Goal: Transaction & Acquisition: Purchase product/service

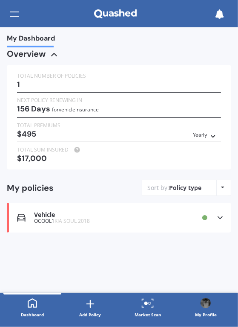
click at [148, 306] on icon at bounding box center [148, 303] width 13 height 10
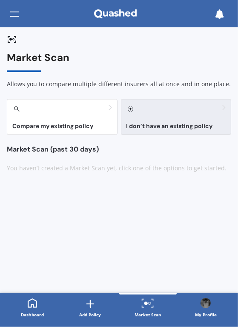
click at [160, 122] on div "I don’t have an existing policy" at bounding box center [176, 117] width 111 height 36
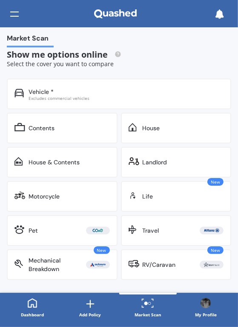
click at [65, 163] on div "House & Contents" at bounding box center [54, 162] width 51 height 9
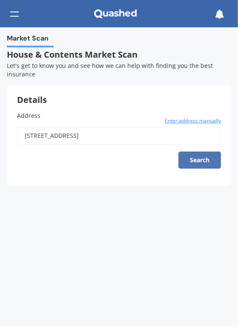
click at [199, 161] on button "Search" at bounding box center [200, 159] width 43 height 17
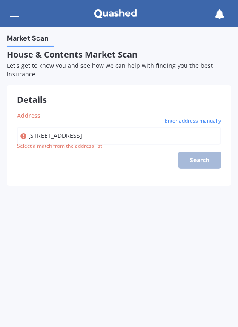
click at [131, 135] on input "[STREET_ADDRESS]" at bounding box center [119, 136] width 204 height 18
type input "[STREET_ADDRESS]"
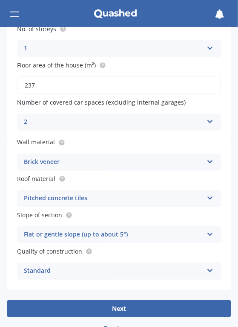
scroll to position [224, 0]
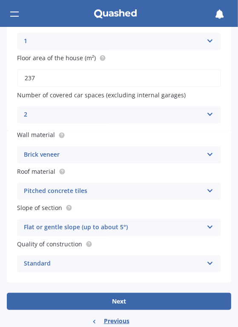
click at [207, 192] on icon at bounding box center [210, 189] width 7 height 6
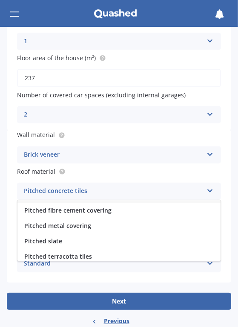
scroll to position [61, 0]
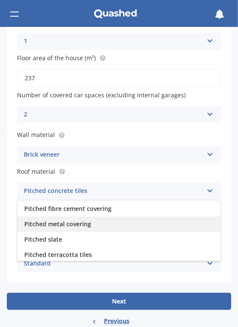
click at [75, 226] on span "Pitched metal covering" at bounding box center [57, 224] width 67 height 8
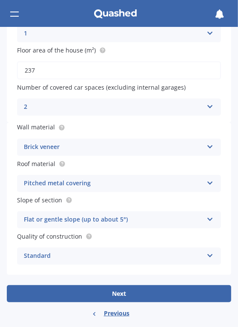
scroll to position [240, 0]
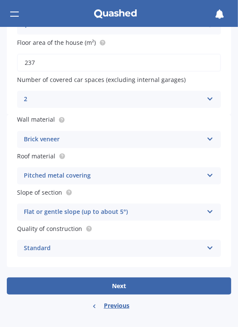
click at [207, 249] on icon at bounding box center [210, 246] width 7 height 6
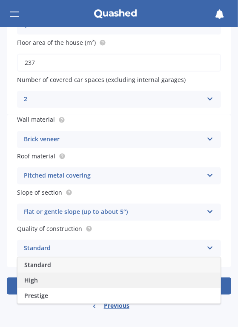
click at [38, 281] on div "High" at bounding box center [118, 279] width 203 height 15
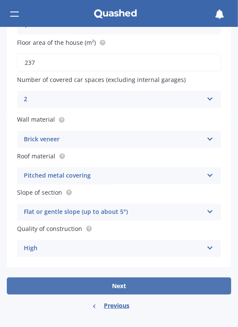
click at [112, 288] on button "Next" at bounding box center [119, 285] width 225 height 17
select select "22"
select select "04"
select select "1954"
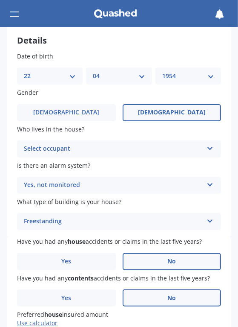
scroll to position [64, 0]
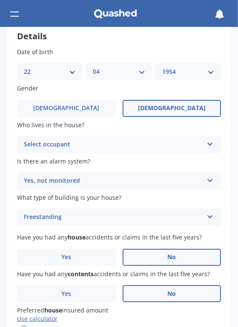
click at [207, 145] on icon at bounding box center [210, 142] width 7 height 6
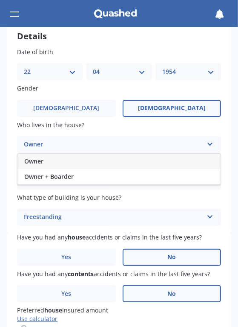
click at [37, 164] on span "Owner" at bounding box center [33, 161] width 19 height 8
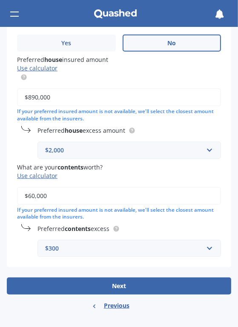
scroll to position [315, 0]
click at [203, 150] on input "text" at bounding box center [126, 150] width 176 height 16
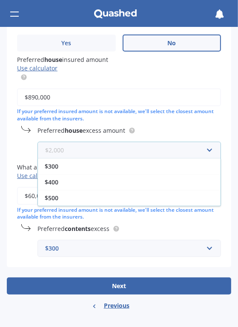
scroll to position [47, 0]
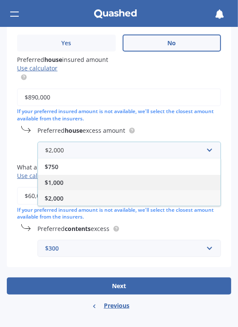
click at [53, 181] on span "$1,000" at bounding box center [54, 182] width 19 height 8
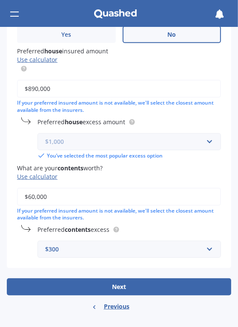
scroll to position [324, 0]
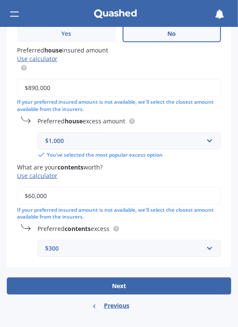
click at [64, 199] on input "$60,000" at bounding box center [119, 196] width 204 height 18
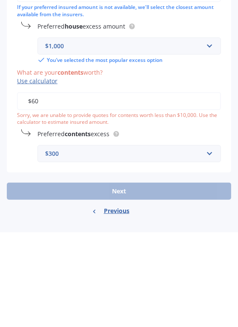
type input "$6"
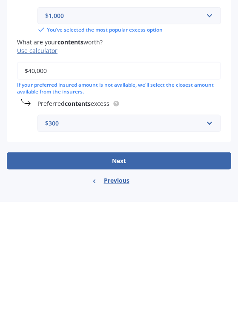
type input "$40,000"
click at [203, 249] on input "text" at bounding box center [126, 248] width 176 height 16
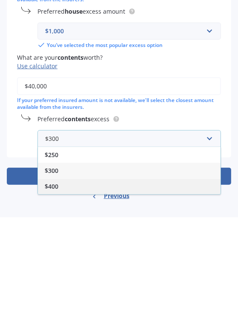
click at [52, 298] on span "$400" at bounding box center [52, 296] width 14 height 8
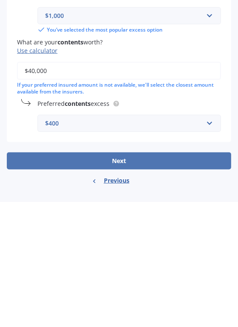
click at [112, 287] on button "Next" at bounding box center [119, 285] width 225 height 17
select select "22"
select select "04"
select select "1954"
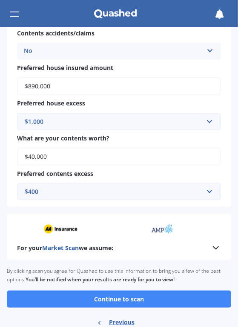
scroll to position [581, 0]
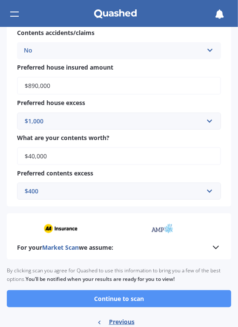
click at [121, 304] on button "Continue to scan" at bounding box center [119, 298] width 225 height 17
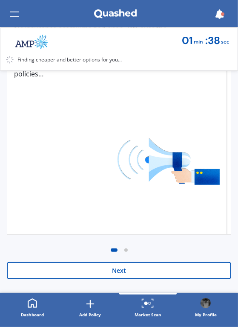
scroll to position [198, 0]
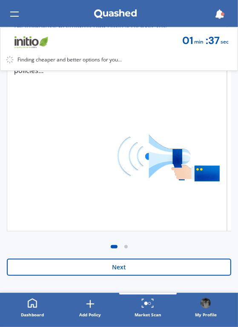
click at [117, 271] on button "Next" at bounding box center [119, 266] width 225 height 17
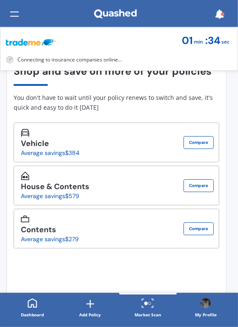
scroll to position [71, 0]
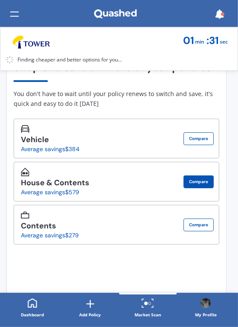
click at [193, 186] on button "Compare" at bounding box center [199, 181] width 30 height 13
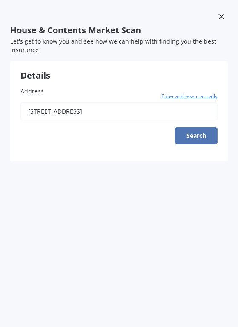
click at [203, 141] on button "Search" at bounding box center [196, 135] width 43 height 17
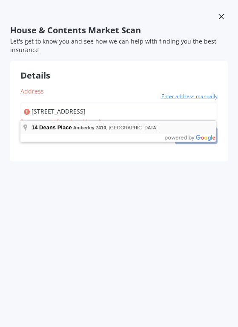
type input "[STREET_ADDRESS]"
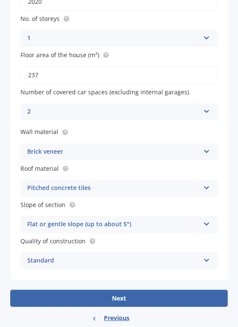
scroll to position [219, 0]
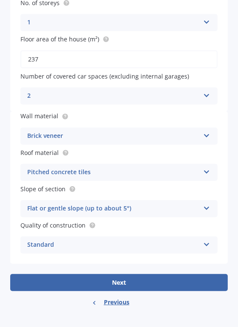
click at [196, 143] on div "Brick veneer Artificial weatherboard/plank cladding Blockwork Brick veneer Doub…" at bounding box center [118, 135] width 197 height 17
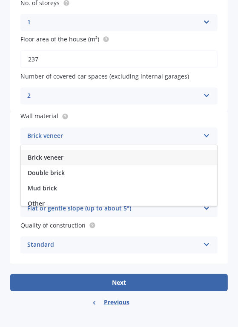
scroll to position [0, 0]
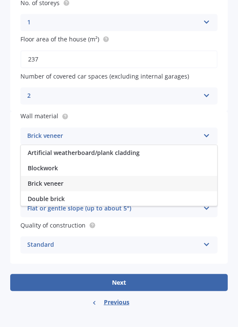
click at [49, 185] on span "Brick veneer" at bounding box center [46, 183] width 36 height 8
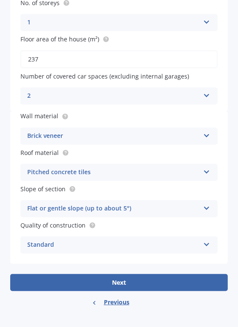
click at [203, 173] on icon at bounding box center [206, 170] width 7 height 6
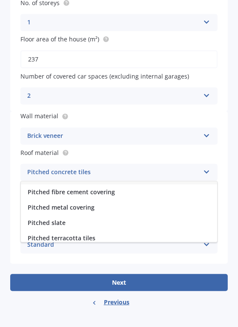
scroll to position [57, 0]
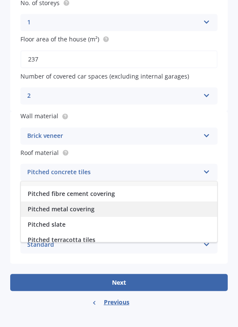
click at [76, 211] on span "Pitched metal covering" at bounding box center [61, 209] width 67 height 8
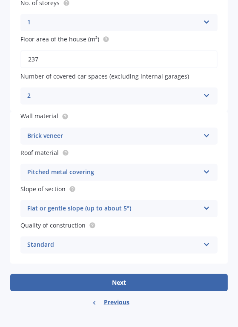
click at [203, 246] on icon at bounding box center [206, 243] width 7 height 6
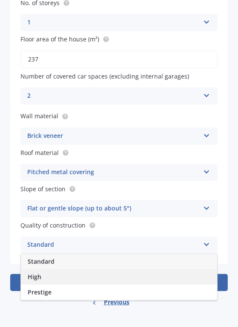
click at [47, 278] on div "High" at bounding box center [119, 276] width 197 height 15
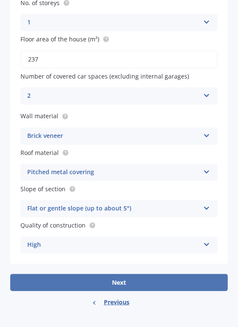
click at [131, 286] on button "Next" at bounding box center [119, 282] width 218 height 17
select select "22"
select select "04"
select select "1954"
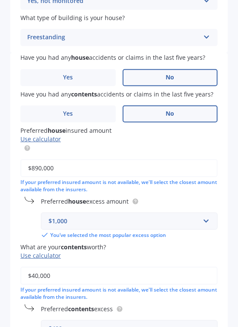
scroll to position [0, 0]
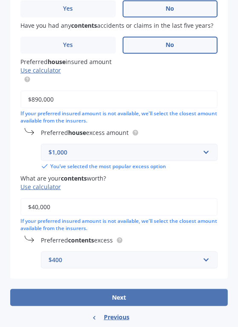
click at [132, 301] on button "Next" at bounding box center [119, 297] width 218 height 17
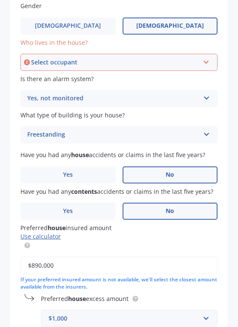
scroll to position [118, 0]
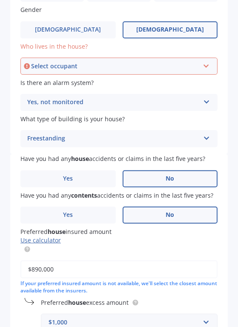
click at [203, 65] on icon at bounding box center [206, 64] width 7 height 6
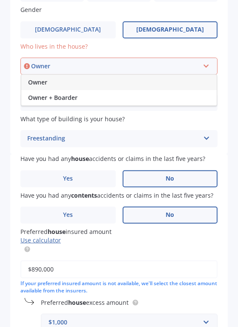
click at [44, 84] on span "Owner" at bounding box center [37, 82] width 19 height 8
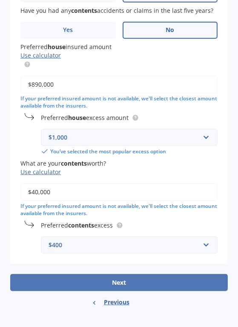
click at [140, 285] on button "Next" at bounding box center [119, 282] width 218 height 17
select select "22"
select select "04"
select select "1954"
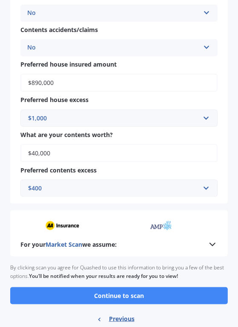
scroll to position [582, 0]
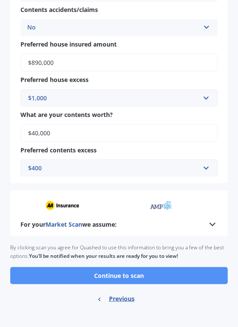
click at [113, 274] on button "Continue to scan" at bounding box center [119, 275] width 218 height 17
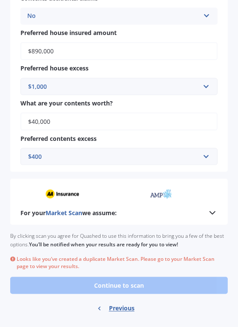
scroll to position [603, 0]
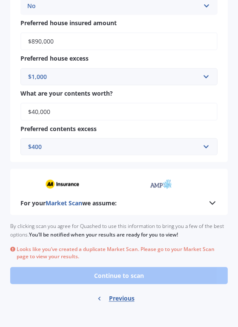
click at [170, 193] on div "For your Market Scan we assume:" at bounding box center [119, 192] width 218 height 46
click at [113, 300] on span "Previous" at bounding box center [122, 298] width 26 height 9
select select "22"
select select "04"
select select "1954"
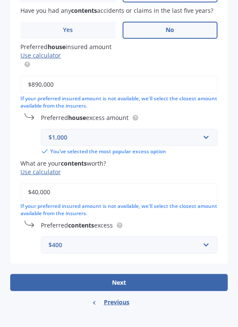
scroll to position [304, 0]
click at [114, 302] on span "Previous" at bounding box center [117, 302] width 26 height 9
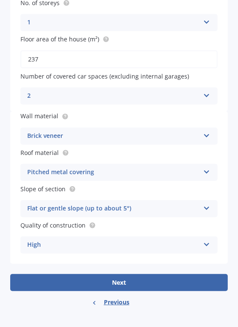
click at [111, 305] on span "Previous" at bounding box center [117, 302] width 26 height 9
click at [113, 301] on span "Previous" at bounding box center [117, 302] width 26 height 9
click at [115, 305] on span "Previous" at bounding box center [117, 302] width 26 height 9
click at [115, 307] on div "Previous" at bounding box center [111, 301] width 38 height 15
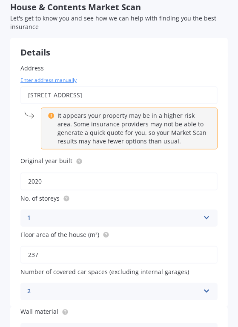
scroll to position [0, 0]
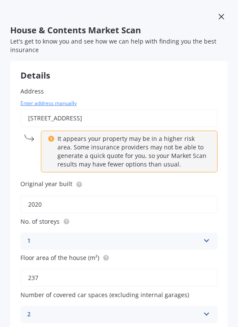
click at [221, 17] on div at bounding box center [221, 17] width 13 height 15
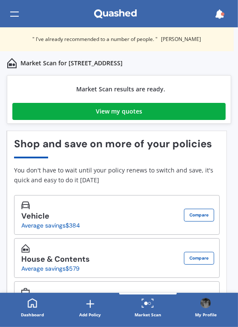
click at [107, 111] on div "View my quotes" at bounding box center [119, 111] width 46 height 17
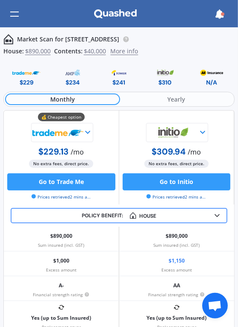
click at [166, 161] on span "No extra fees, direct price." at bounding box center [177, 163] width 64 height 8
click at [194, 150] on span "/ mo" at bounding box center [194, 151] width 13 height 9
click at [201, 132] on polyline at bounding box center [203, 132] width 4 height 2
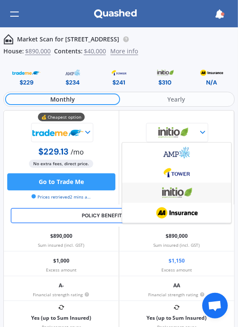
click at [142, 128] on div at bounding box center [178, 132] width 110 height 19
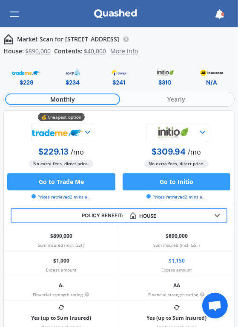
click at [69, 74] on img at bounding box center [73, 72] width 28 height 11
click at [69, 85] on div "$234" at bounding box center [73, 82] width 14 height 9
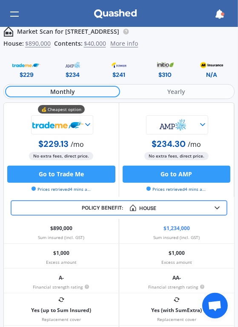
scroll to position [6, 0]
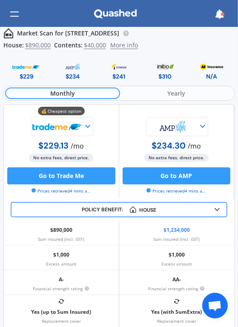
click at [156, 95] on span "Yearly" at bounding box center [176, 93] width 113 height 12
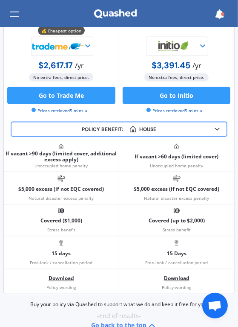
scroll to position [756, 0]
